Goal: Find specific page/section: Find specific page/section

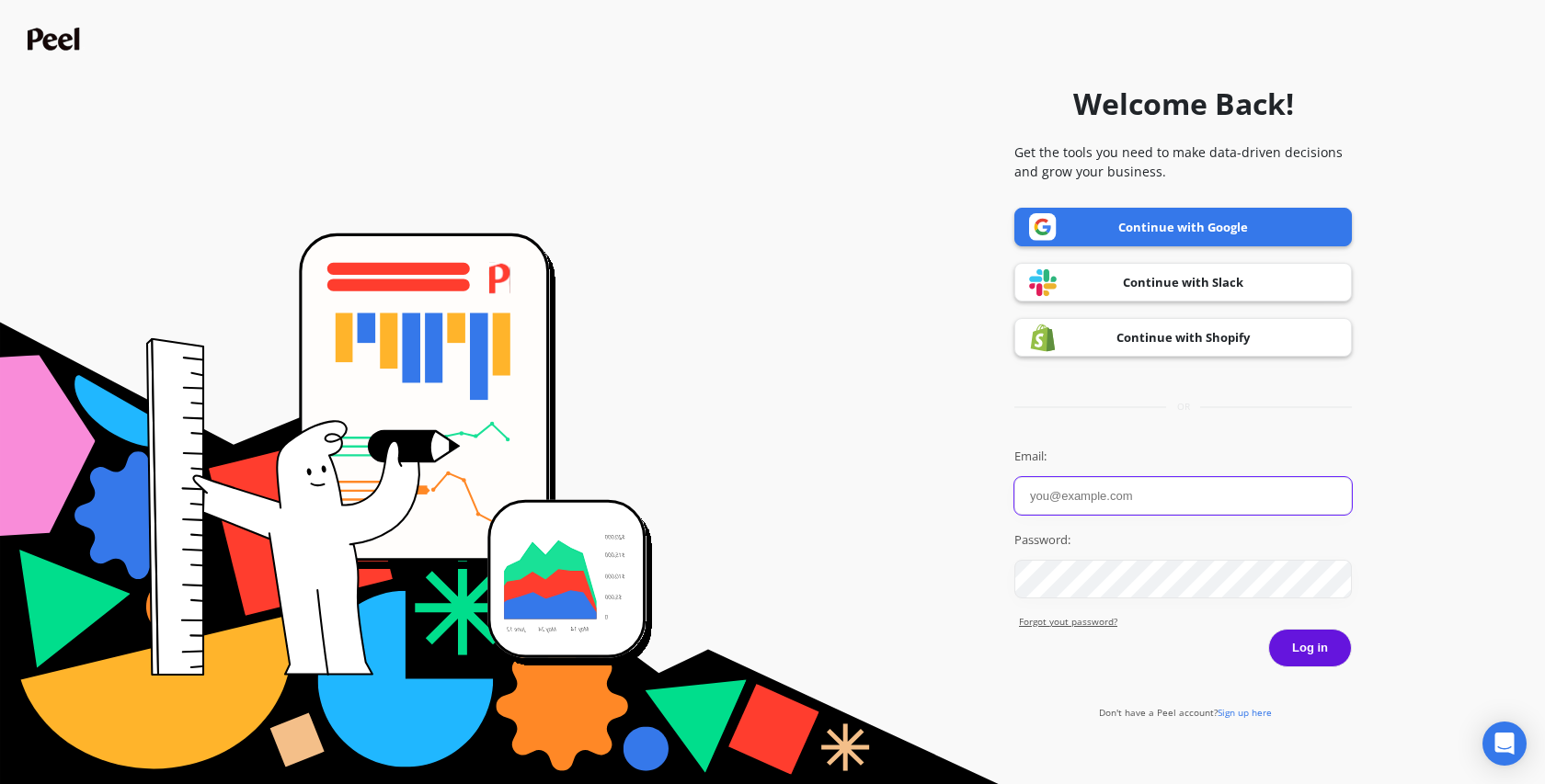
type input "Hailey Pink"
click at [1317, 653] on button "Log in" at bounding box center [1310, 647] width 84 height 39
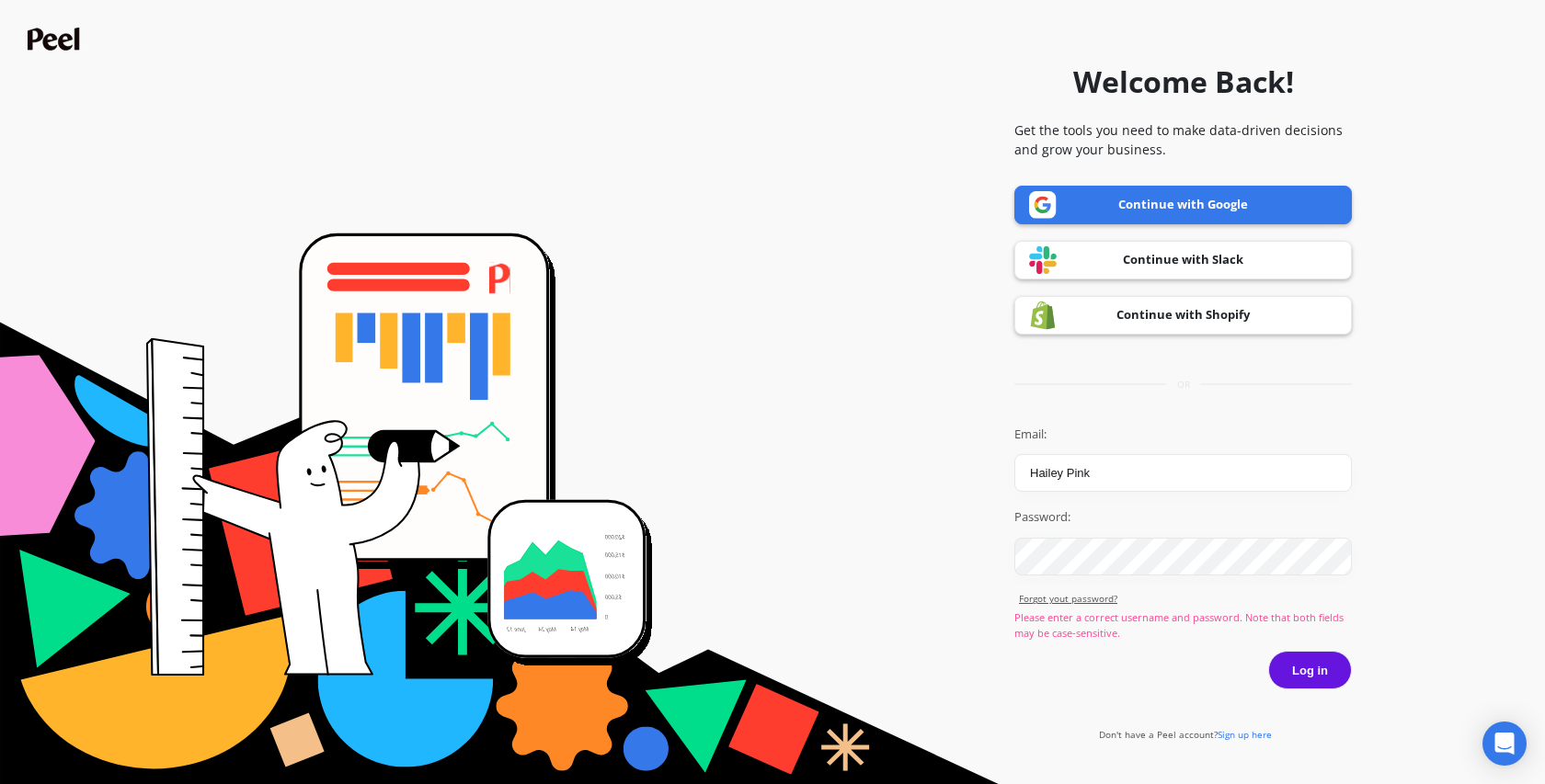
click at [1313, 676] on button "Log in" at bounding box center [1310, 669] width 84 height 39
click at [1174, 207] on link "Continue with Google" at bounding box center [1183, 204] width 337 height 39
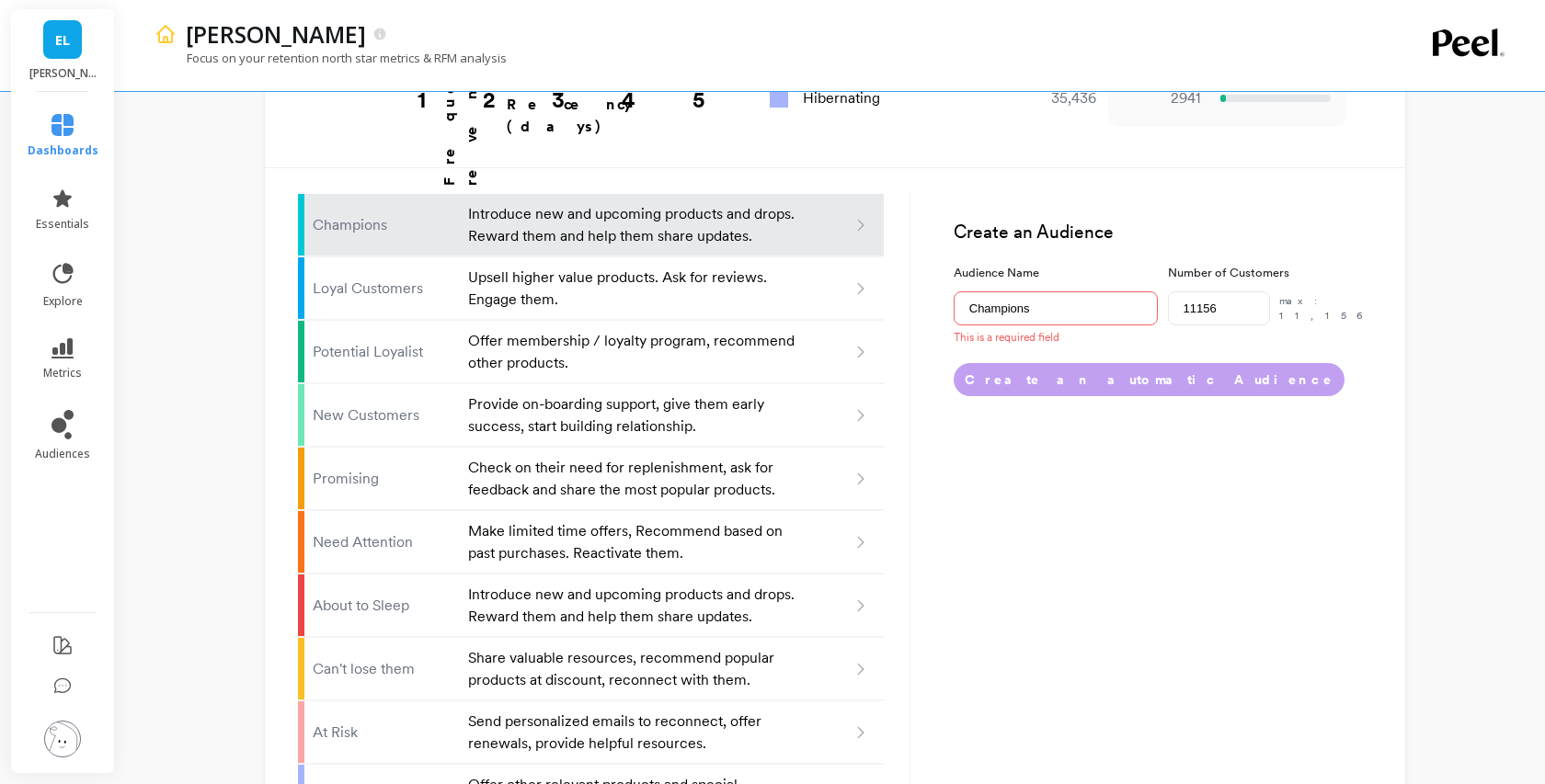
scroll to position [1130, 0]
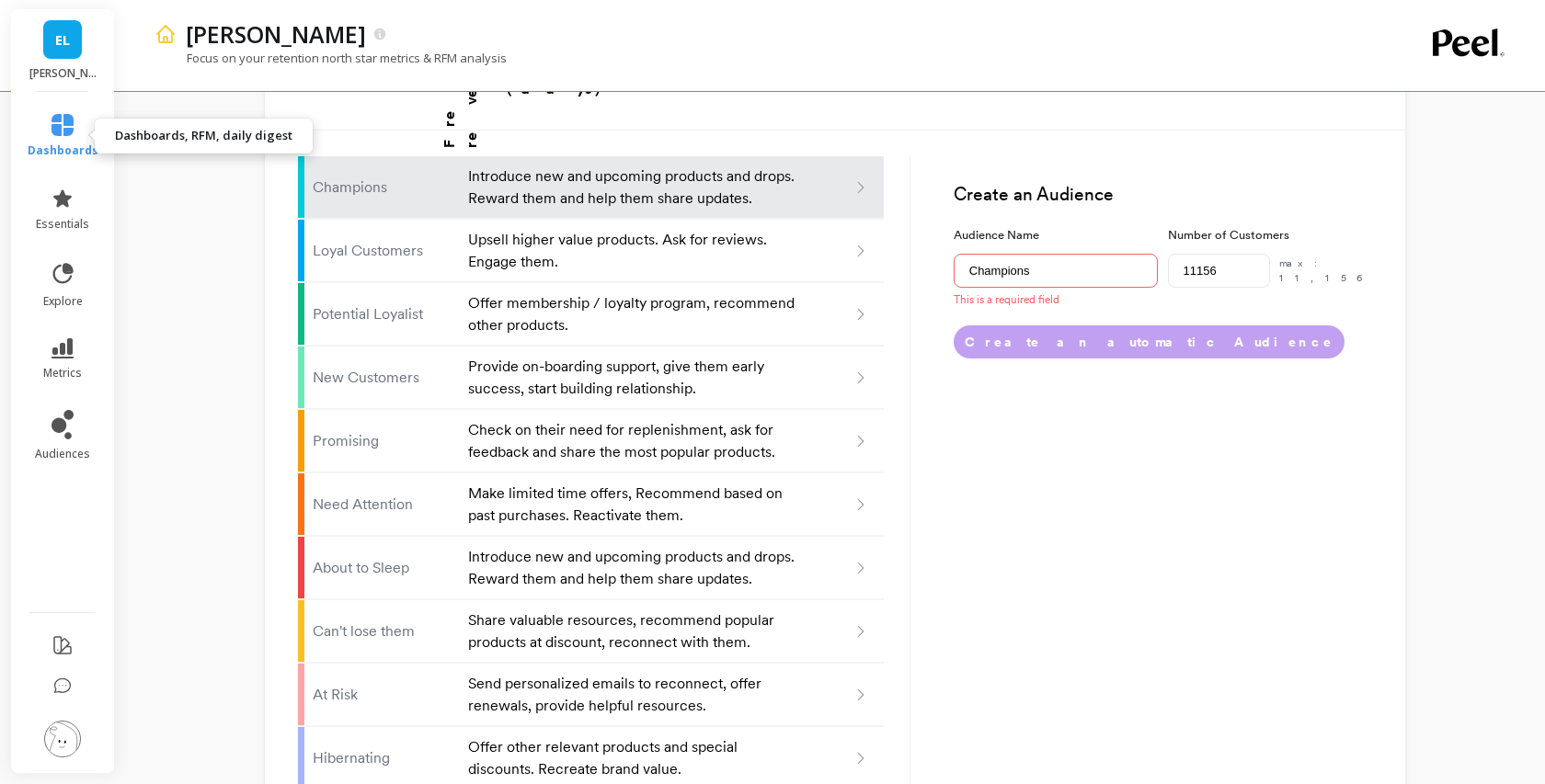
click at [65, 132] on icon at bounding box center [63, 125] width 22 height 22
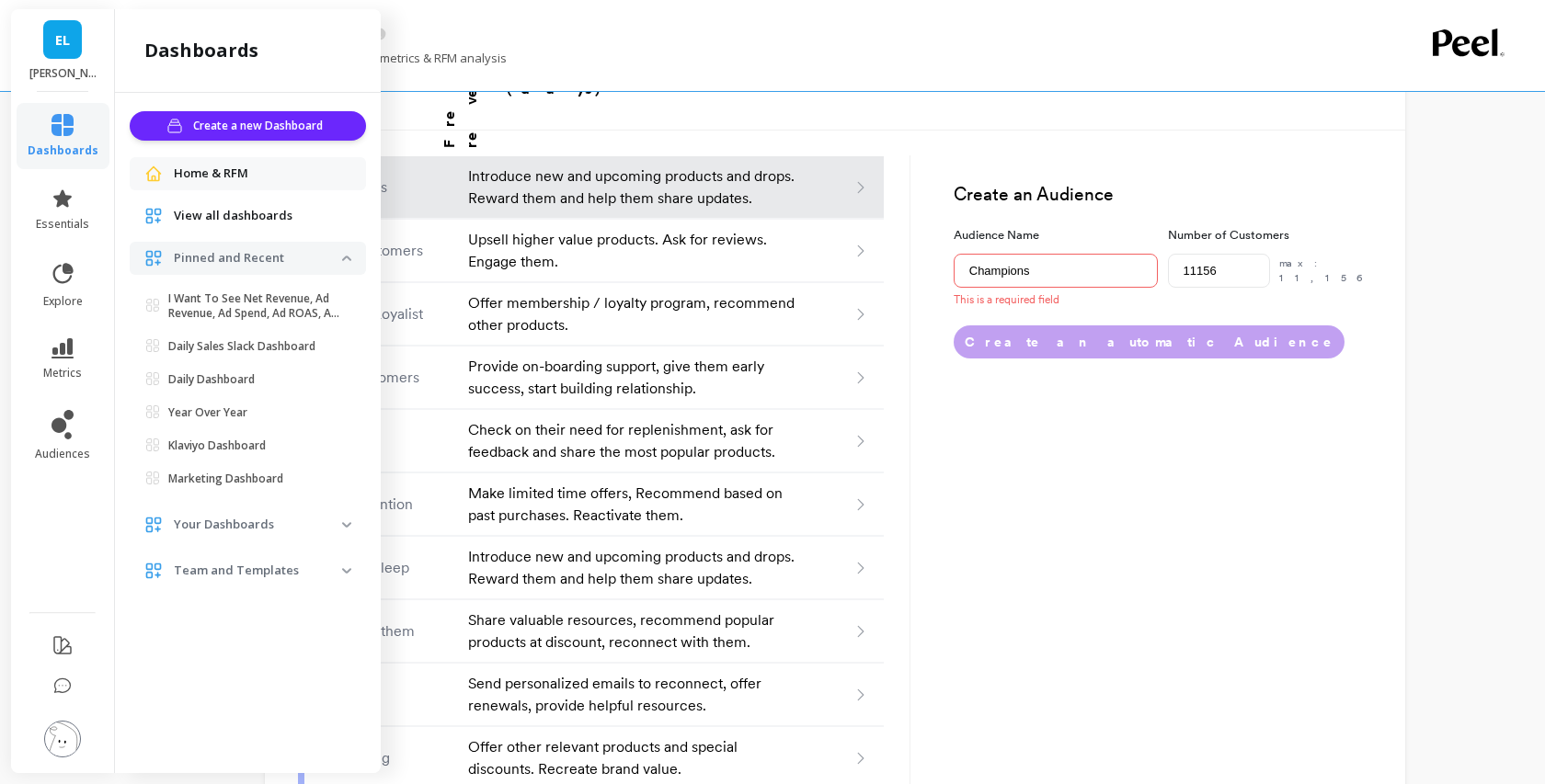
click at [209, 224] on span "View all dashboards" at bounding box center [233, 215] width 119 height 18
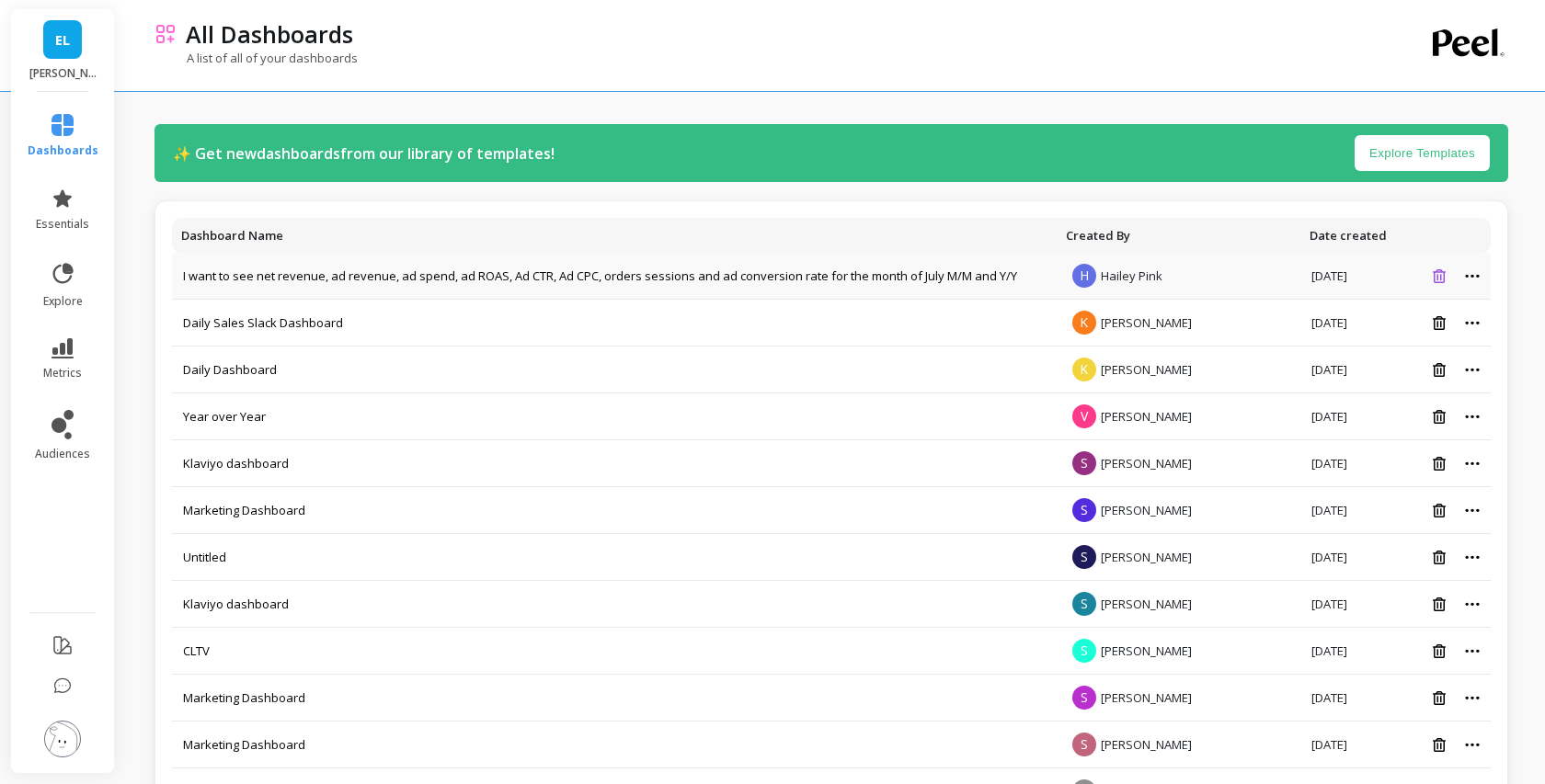
click at [1436, 276] on icon at bounding box center [1439, 276] width 13 height 14
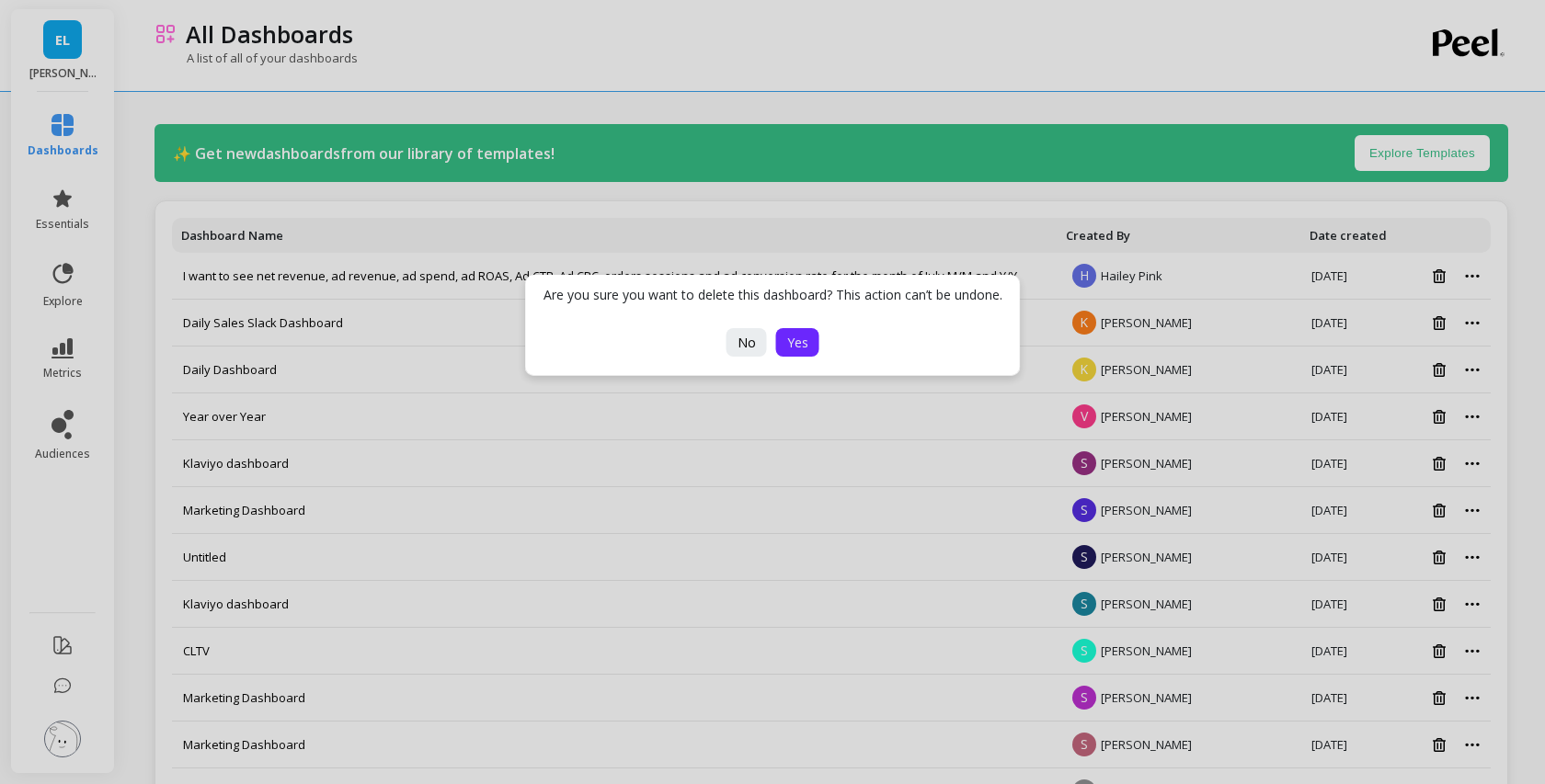
click at [789, 341] on span "Yes" at bounding box center [797, 343] width 21 height 18
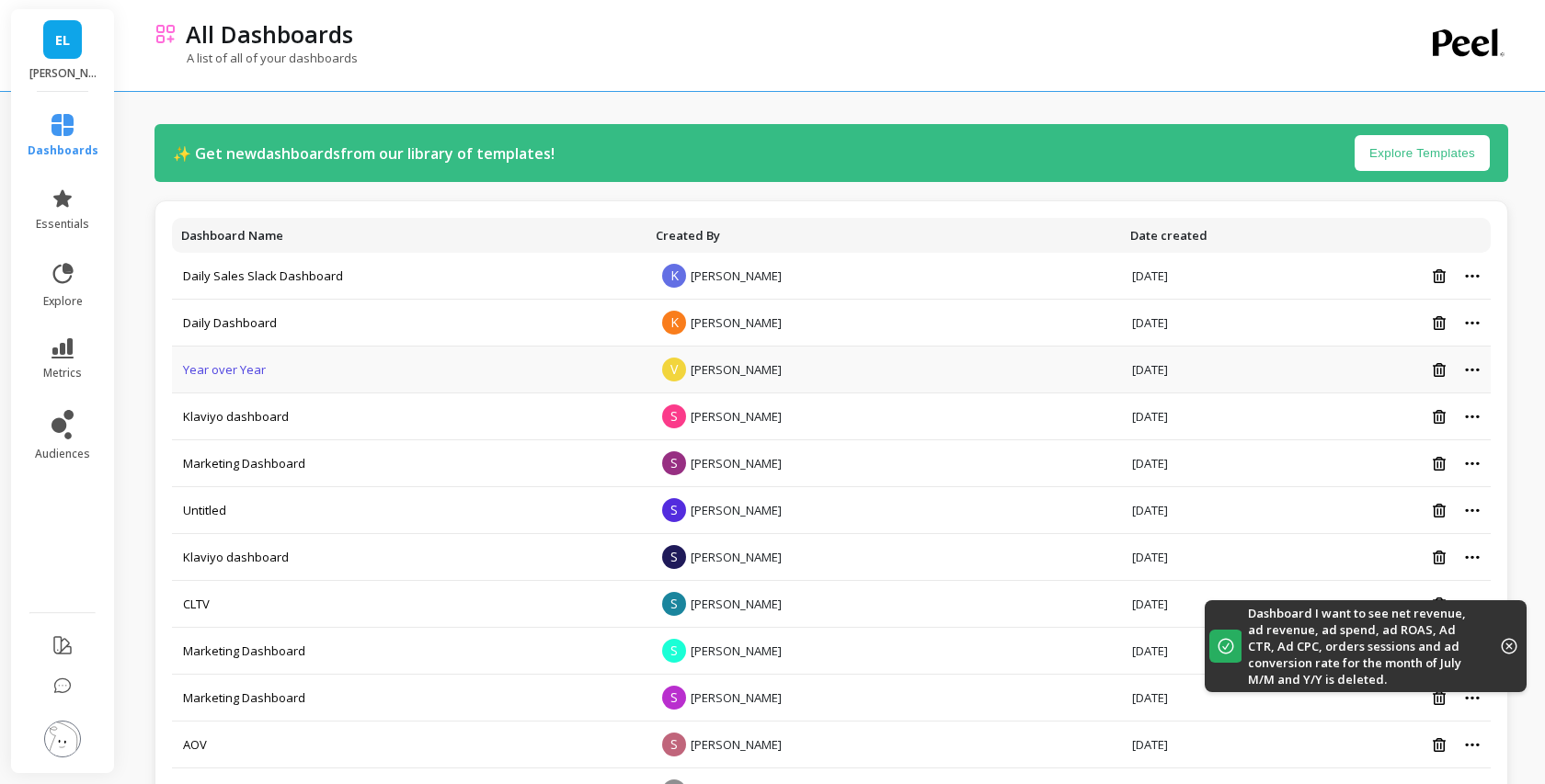
click at [242, 372] on link "Year over Year" at bounding box center [224, 369] width 83 height 17
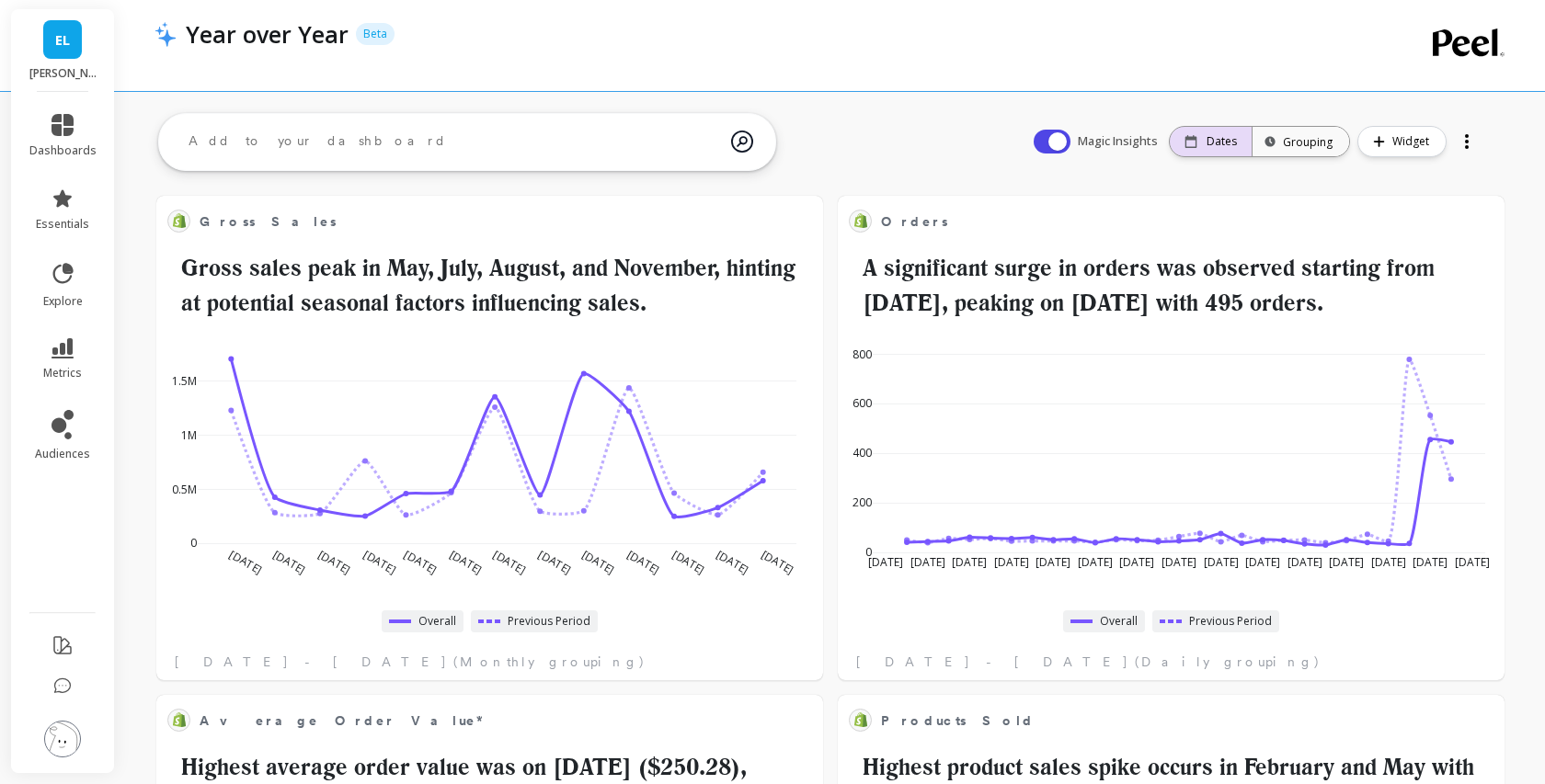
click at [1209, 141] on div "Dates" at bounding box center [1211, 142] width 53 height 15
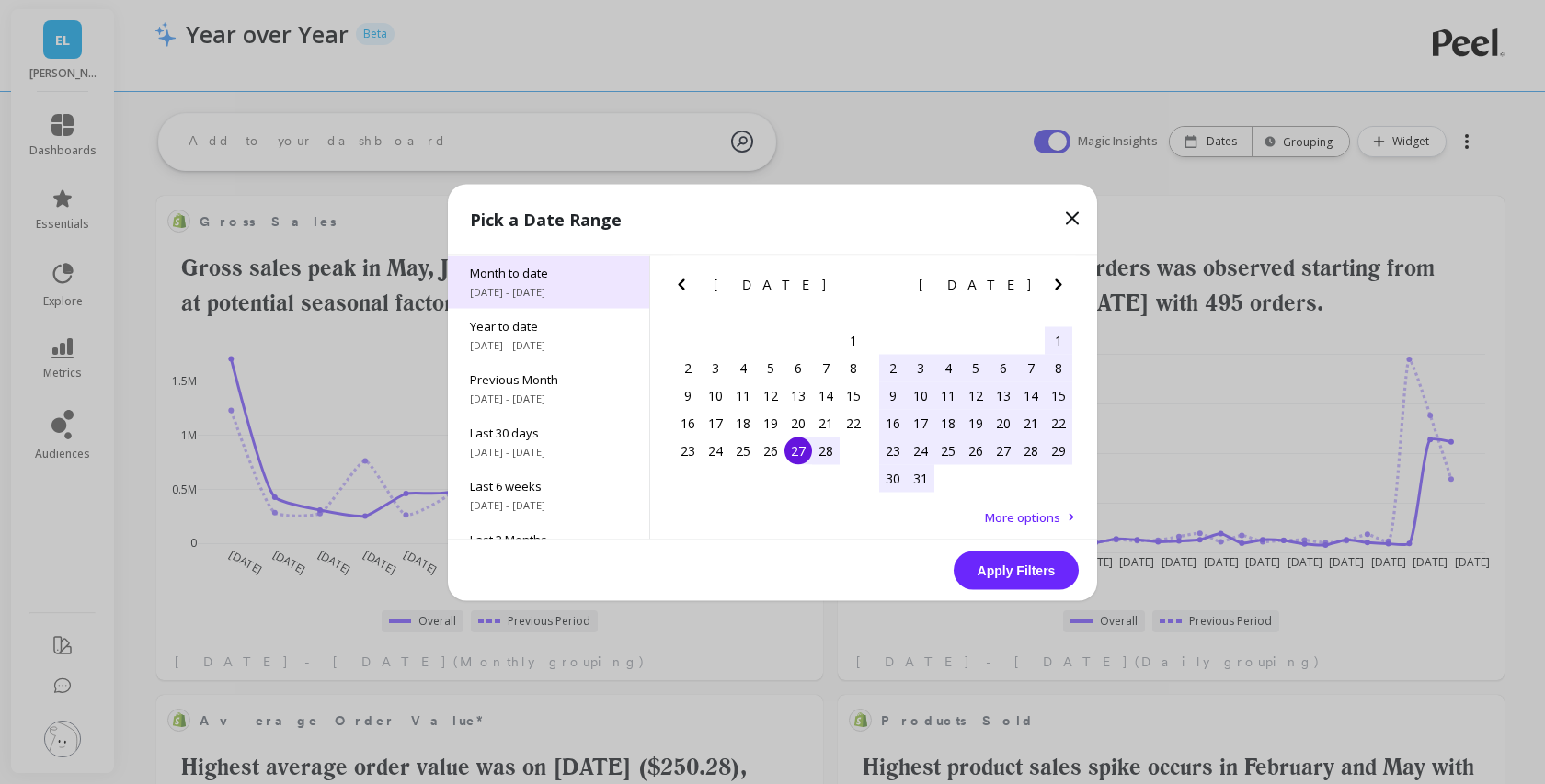
click at [522, 292] on span "[DATE] - [DATE]" at bounding box center [549, 291] width 158 height 15
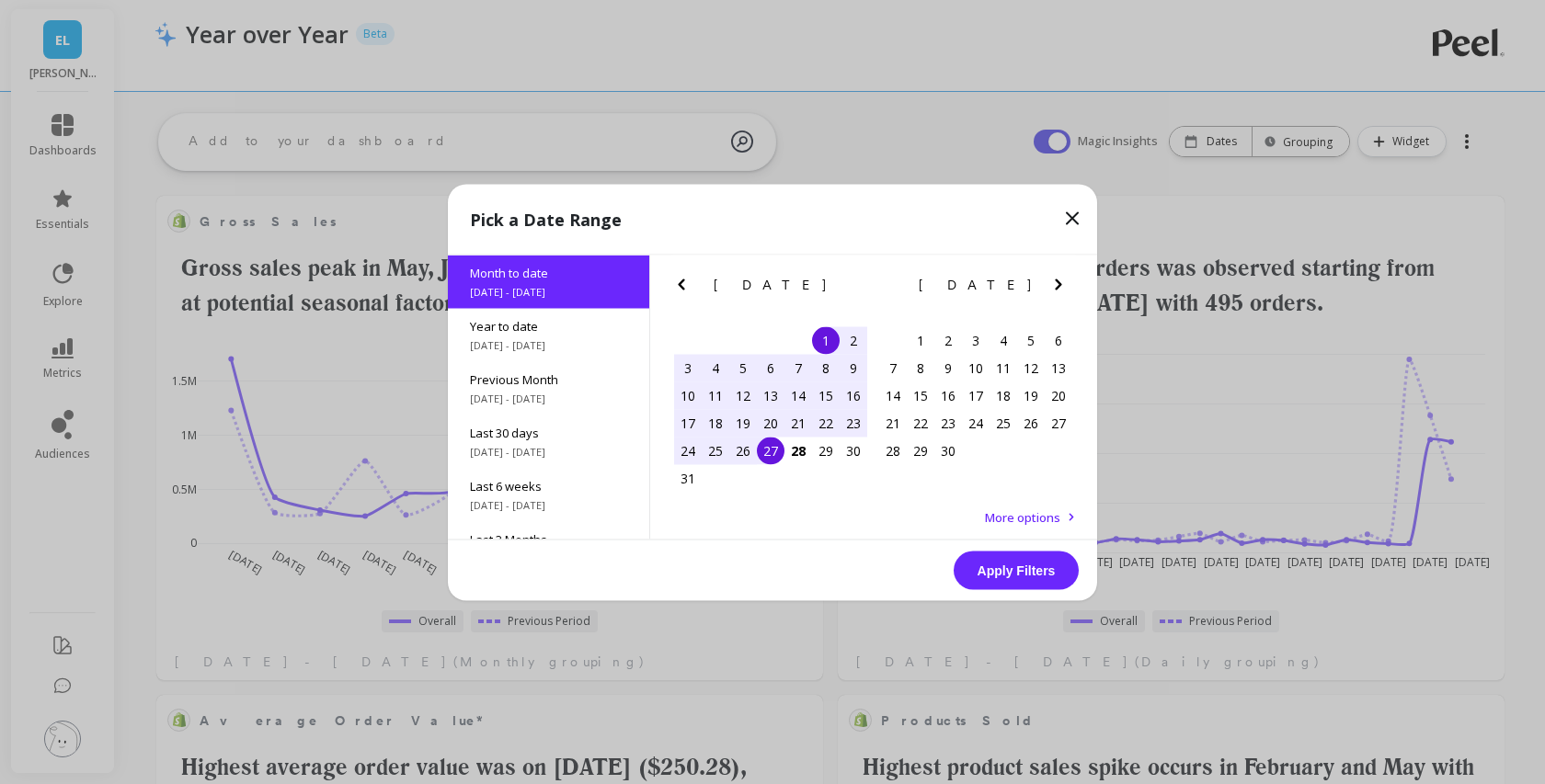
click at [1015, 574] on button "Apply Filters" at bounding box center [1016, 570] width 125 height 39
